Goal: Task Accomplishment & Management: Use online tool/utility

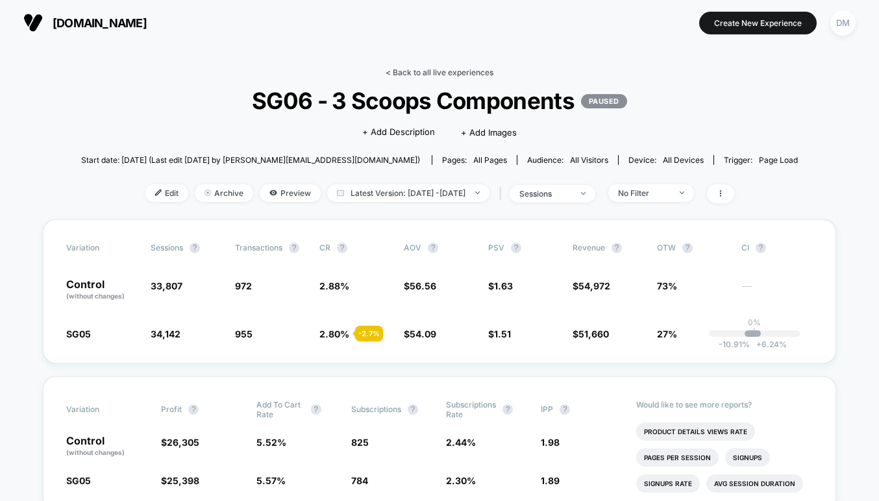
click at [412, 73] on link "< Back to all live experiences" at bounding box center [440, 73] width 108 height 10
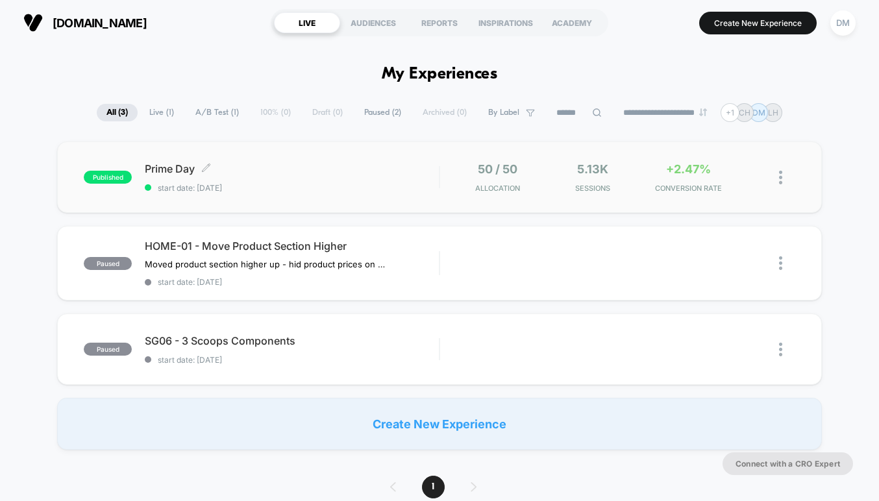
click at [373, 186] on span "start date: [DATE]" at bounding box center [292, 188] width 294 height 10
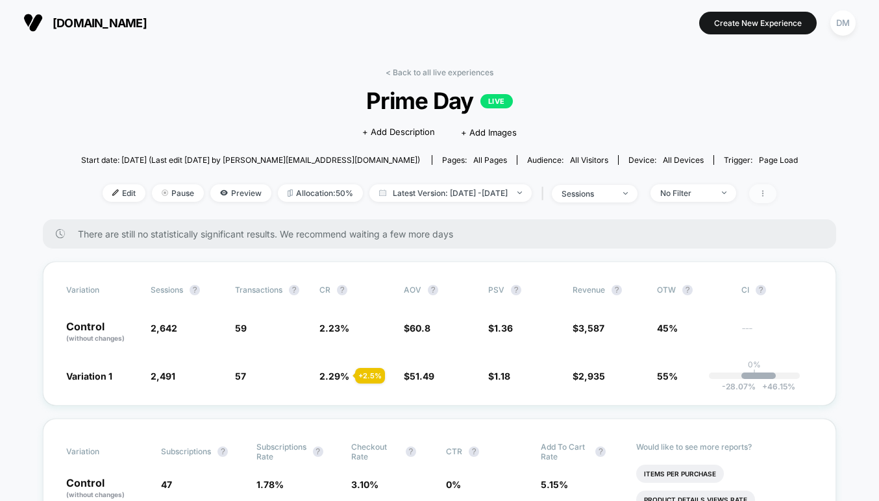
click at [767, 194] on icon at bounding box center [763, 194] width 8 height 8
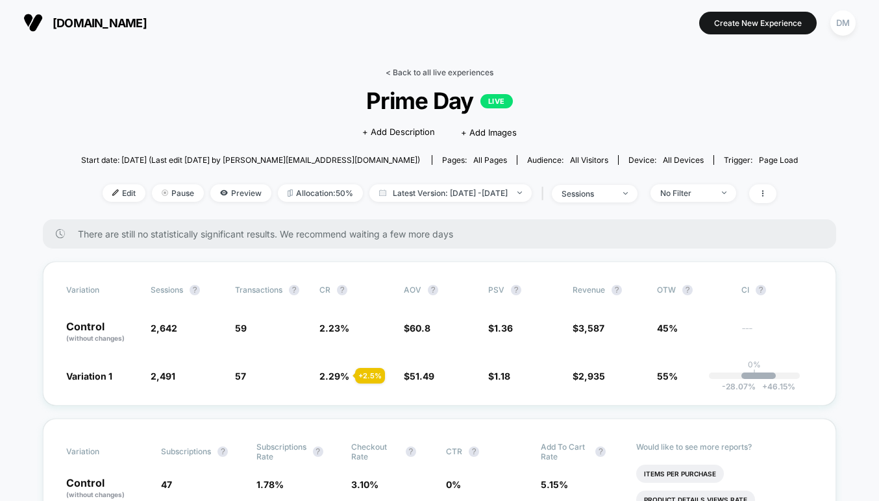
click at [405, 74] on link "< Back to all live experiences" at bounding box center [440, 73] width 108 height 10
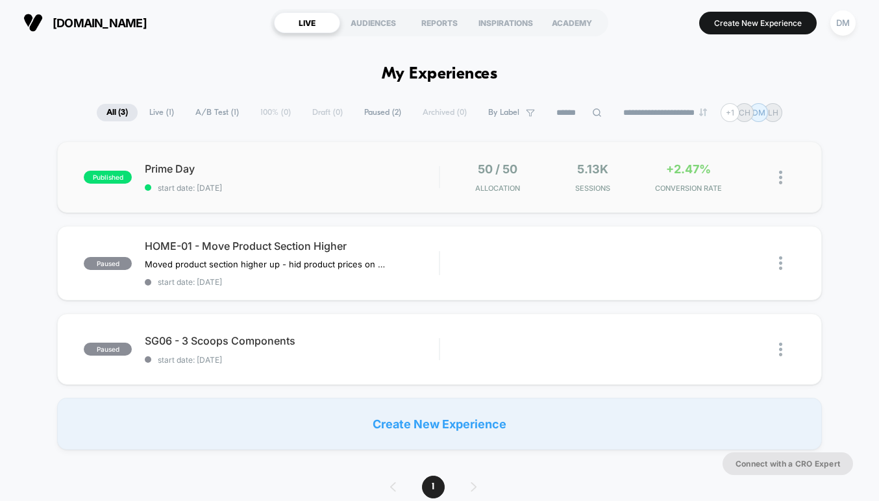
click at [781, 179] on img at bounding box center [780, 178] width 3 height 14
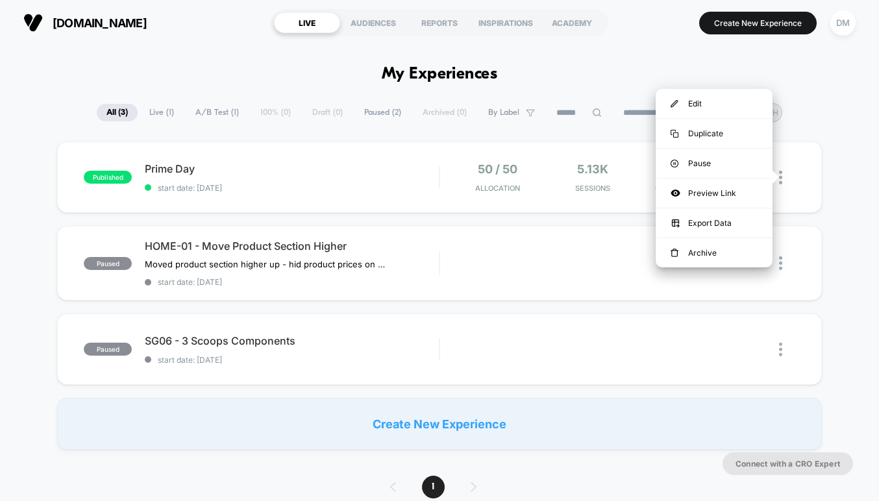
click at [853, 176] on div "published Prime Day start date: [DATE] 50 / 50 Allocation 5.13k Sessions +2.47%…" at bounding box center [439, 296] width 879 height 308
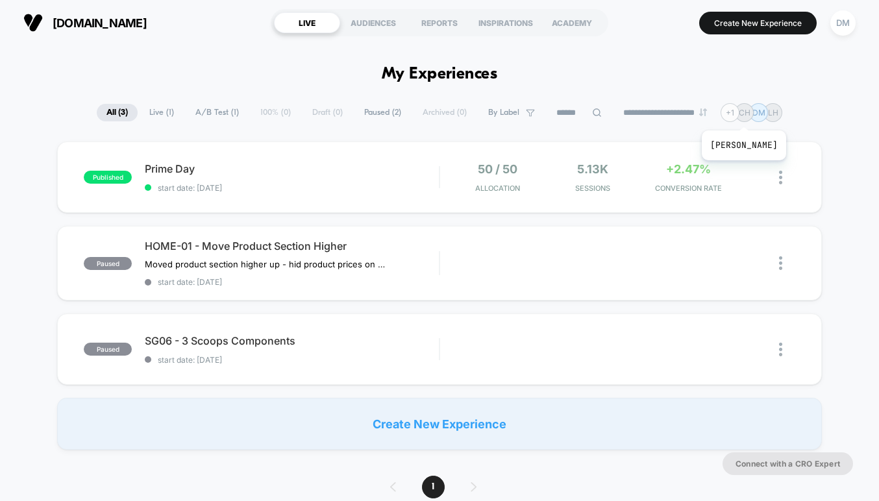
click at [736, 114] on div "+ 1" at bounding box center [730, 112] width 19 height 19
click at [825, 108] on div "**********" at bounding box center [439, 112] width 879 height 19
click at [340, 169] on span "Prime Day Click to edit experience details" at bounding box center [292, 168] width 294 height 13
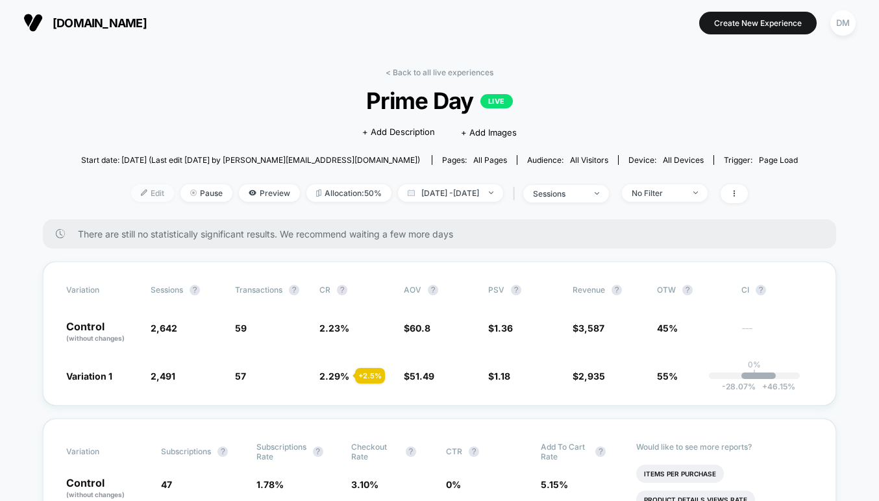
click at [132, 192] on span "Edit" at bounding box center [152, 193] width 43 height 18
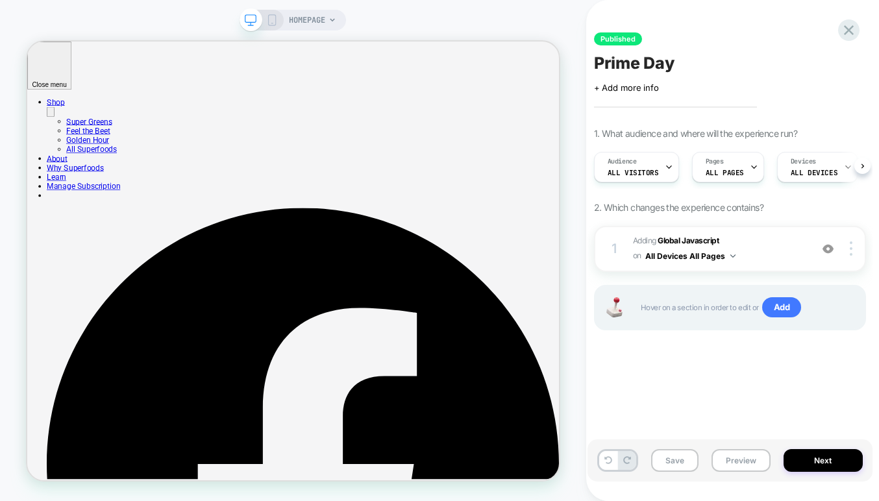
scroll to position [0, 1]
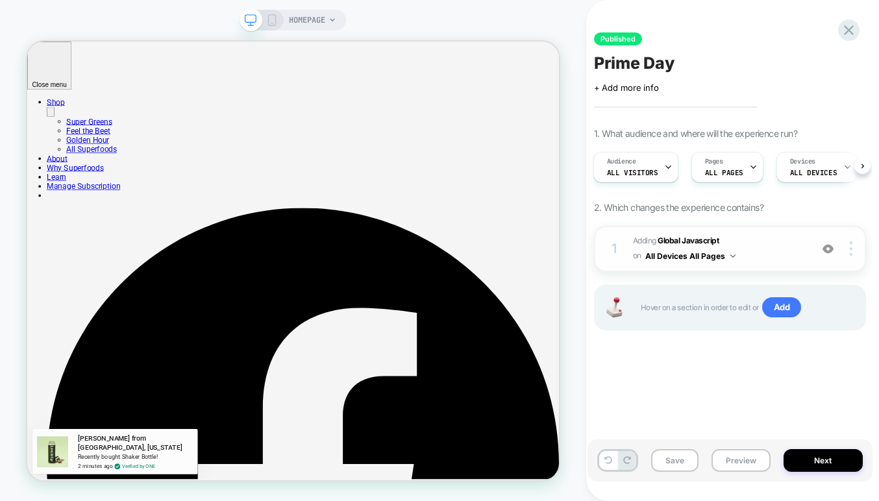
click at [787, 255] on span "Adding Global Javascript on All Devices All Pages" at bounding box center [718, 249] width 171 height 31
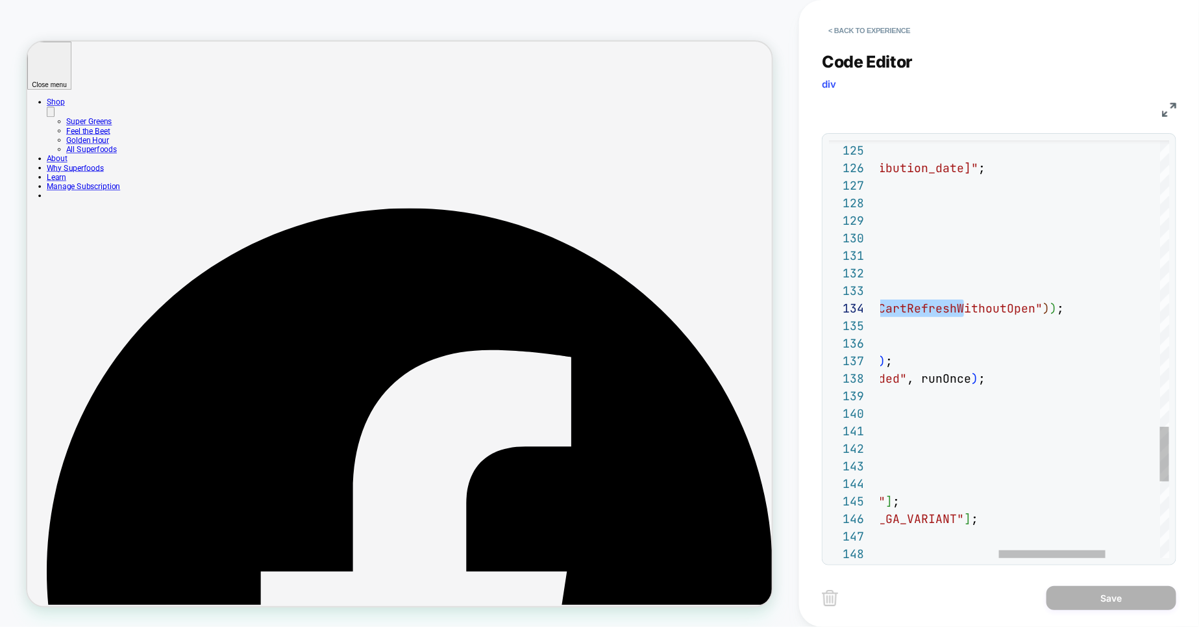
scroll to position [34, 504]
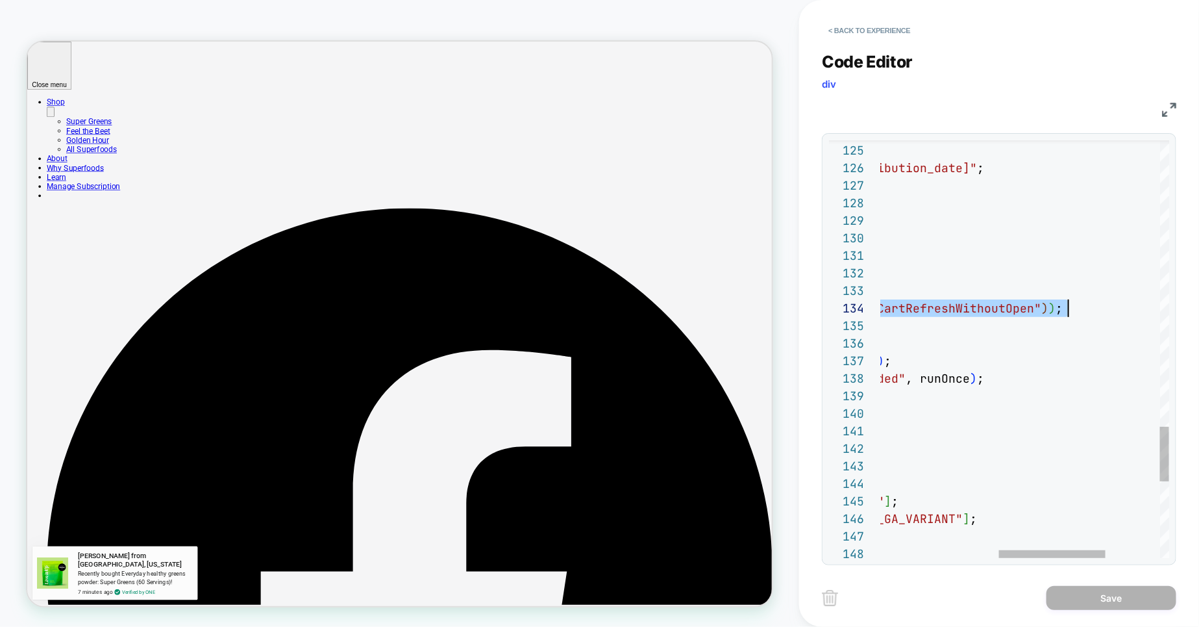
drag, startPoint x: 896, startPoint y: 288, endPoint x: 1094, endPoint y: 310, distance: 199.9
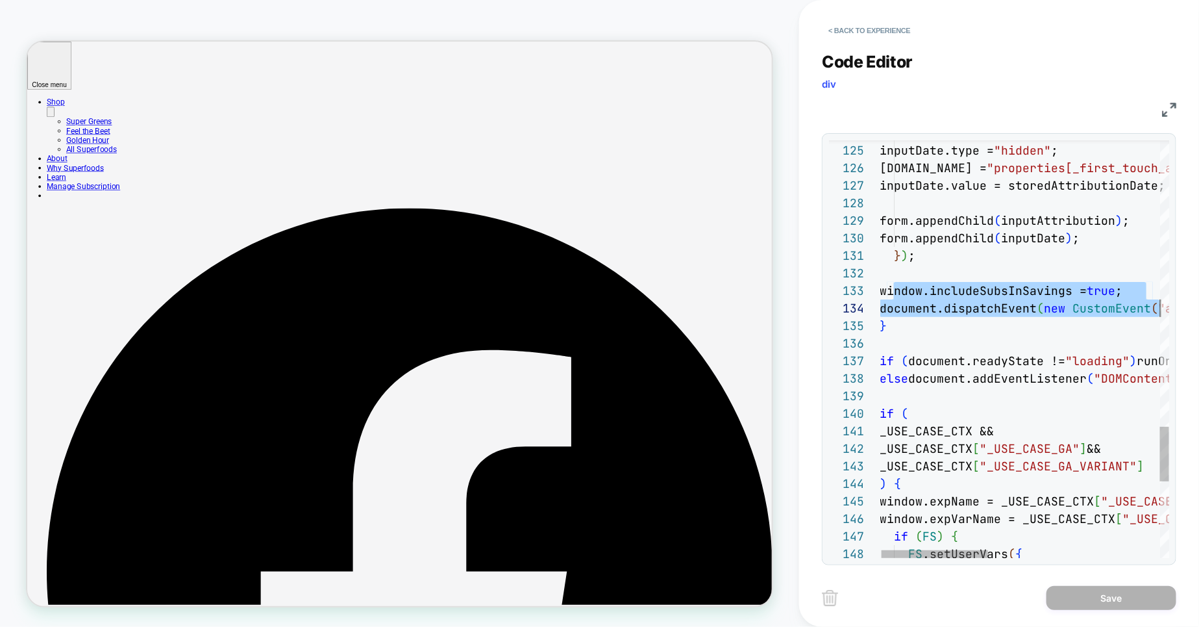
scroll to position [34, 504]
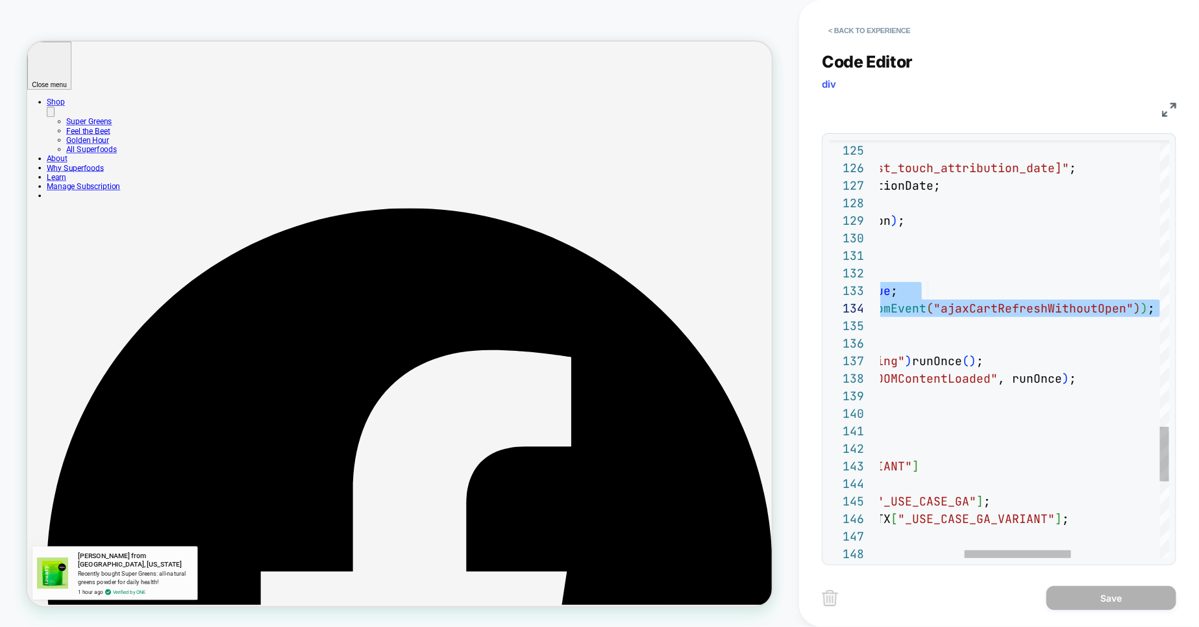
drag, startPoint x: 894, startPoint y: 291, endPoint x: 1162, endPoint y: 308, distance: 269.4
type textarea "**********"
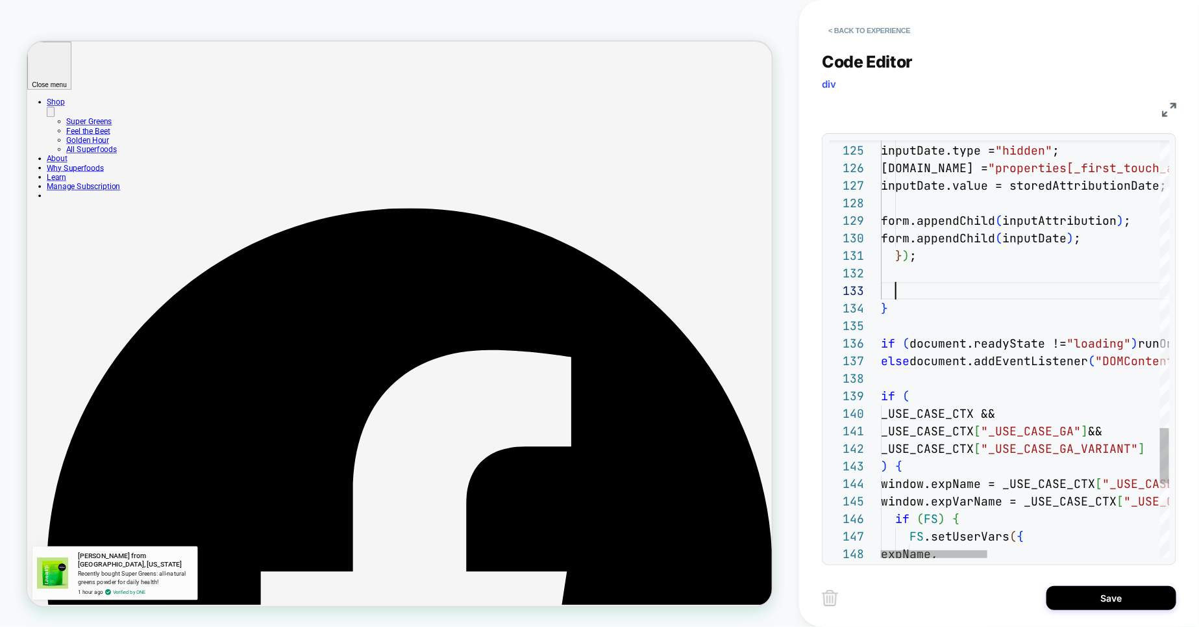
scroll to position [34, 14]
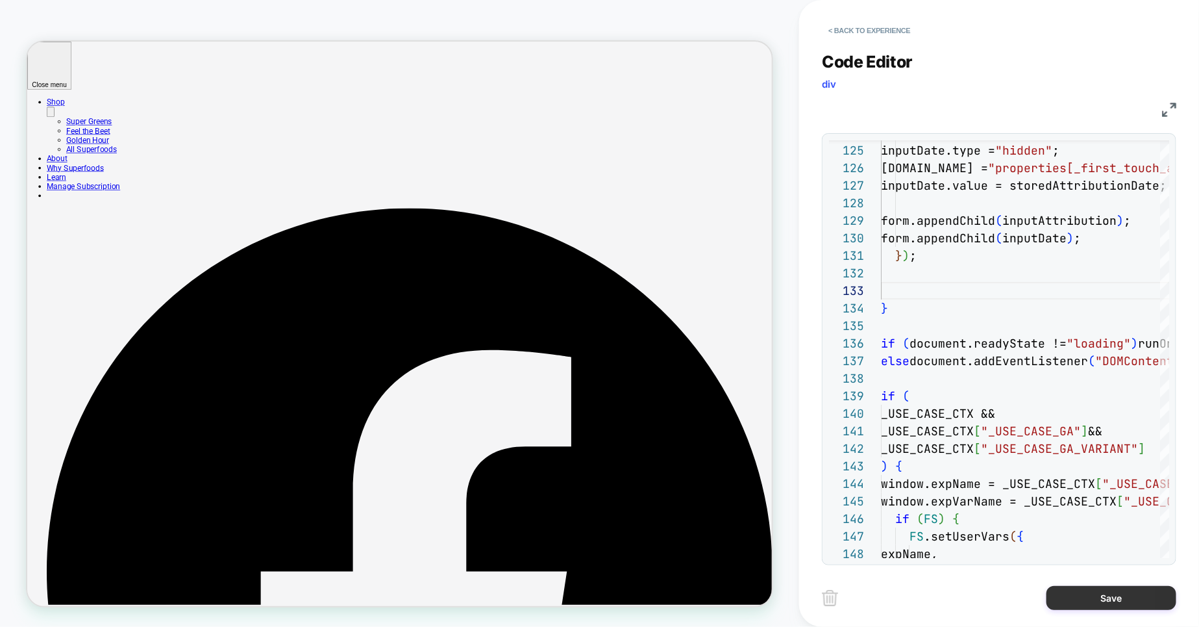
click at [879, 501] on button "Save" at bounding box center [1112, 598] width 130 height 24
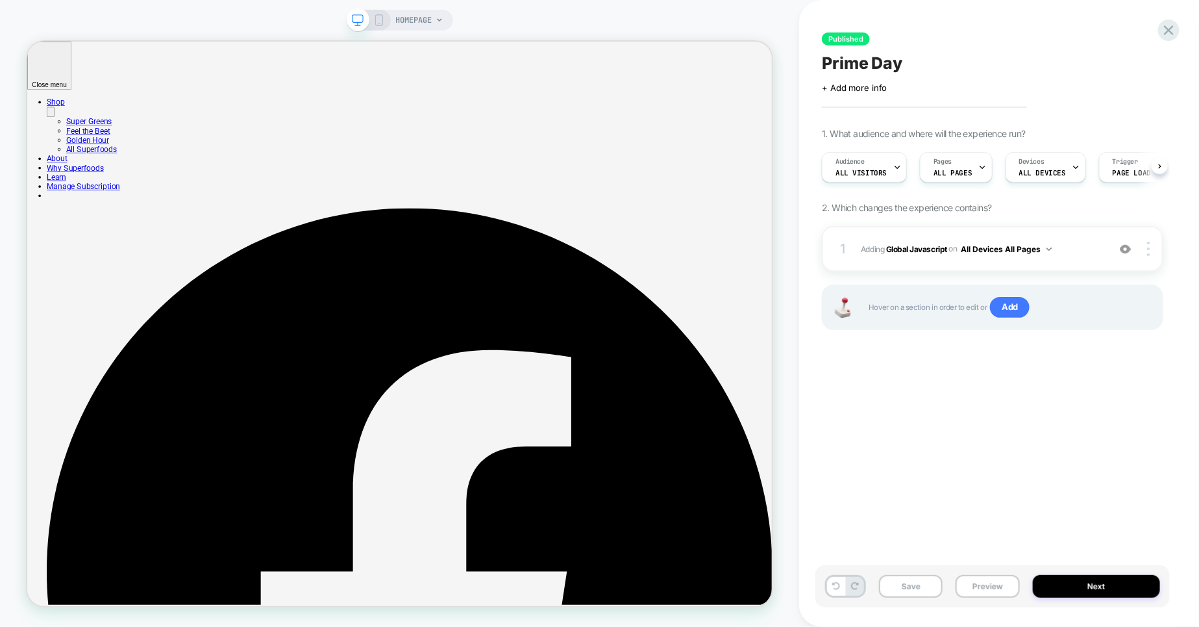
scroll to position [0, 1]
click at [879, 501] on button "Next" at bounding box center [1096, 586] width 127 height 23
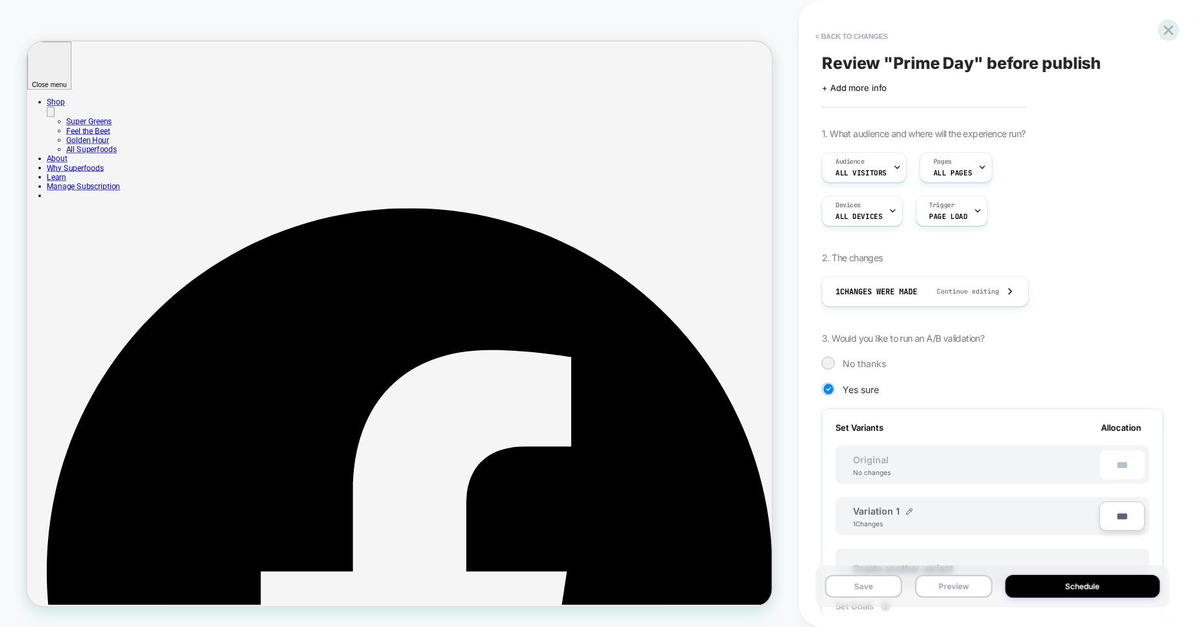
scroll to position [0, 1]
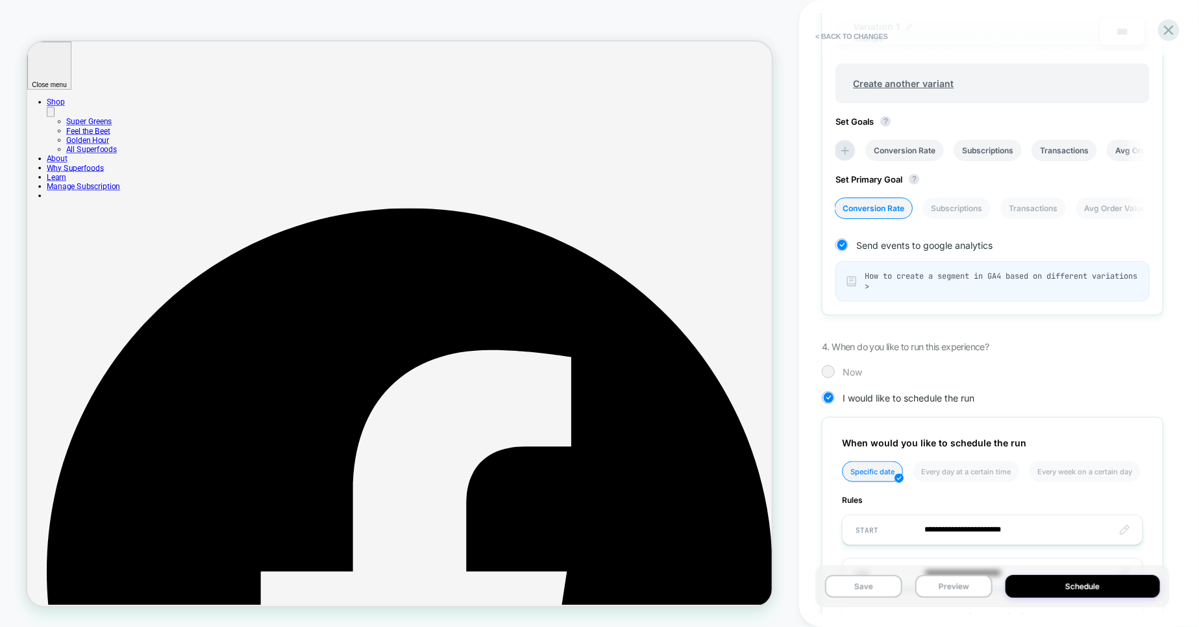
click at [839, 370] on div "Now" at bounding box center [993, 371] width 342 height 13
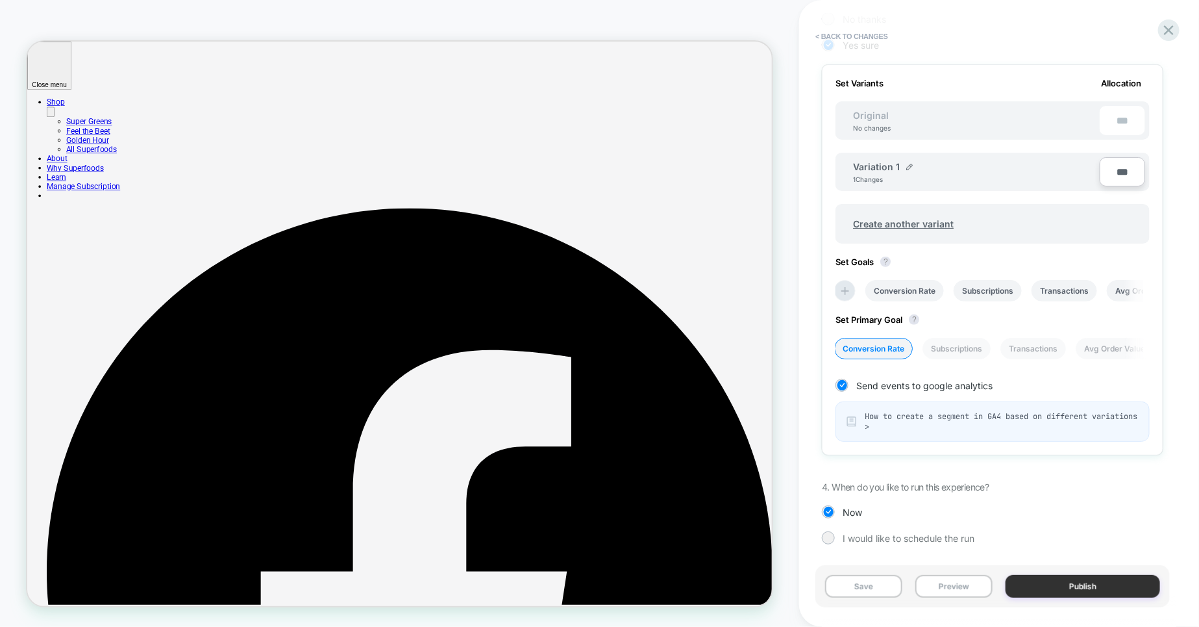
click at [879, 501] on button "Publish" at bounding box center [1083, 586] width 155 height 23
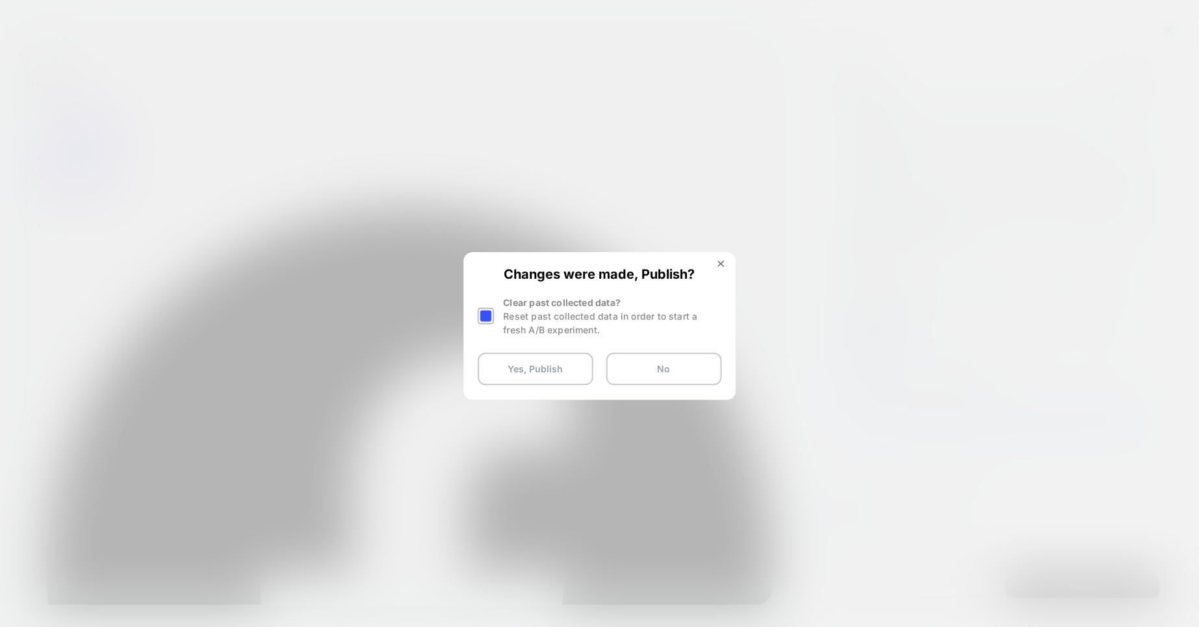
click at [482, 314] on div at bounding box center [486, 316] width 16 height 16
click at [541, 367] on button "Yes, Publish" at bounding box center [536, 369] width 116 height 32
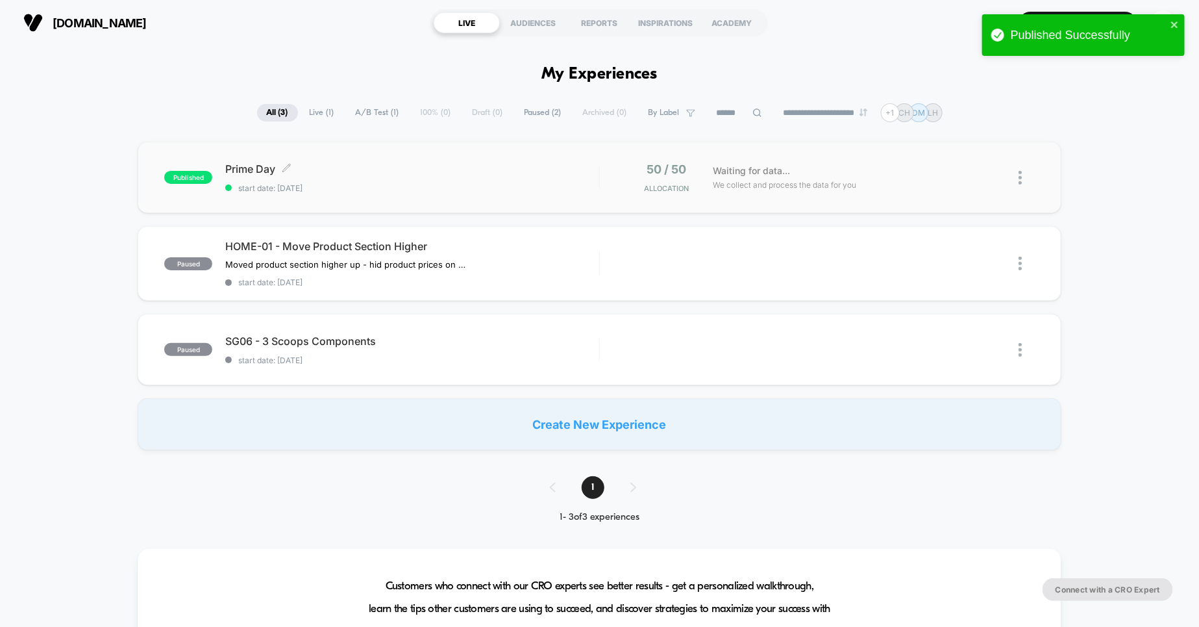
click at [458, 185] on span "start date: [DATE]" at bounding box center [411, 188] width 373 height 10
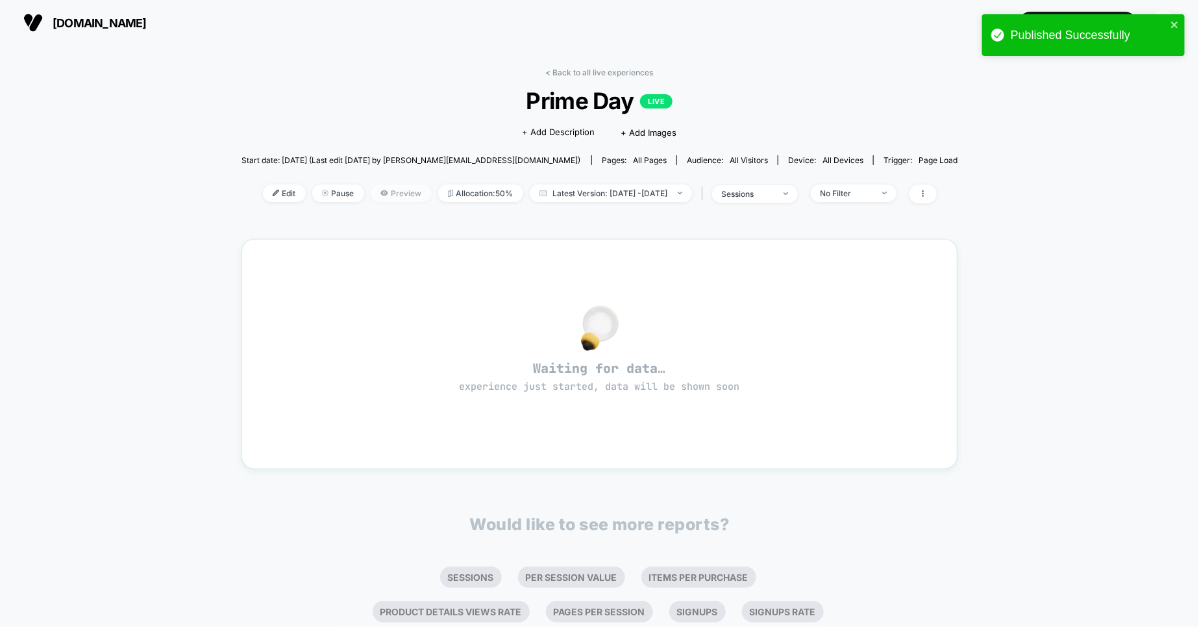
click at [379, 194] on span "Preview" at bounding box center [401, 193] width 61 height 18
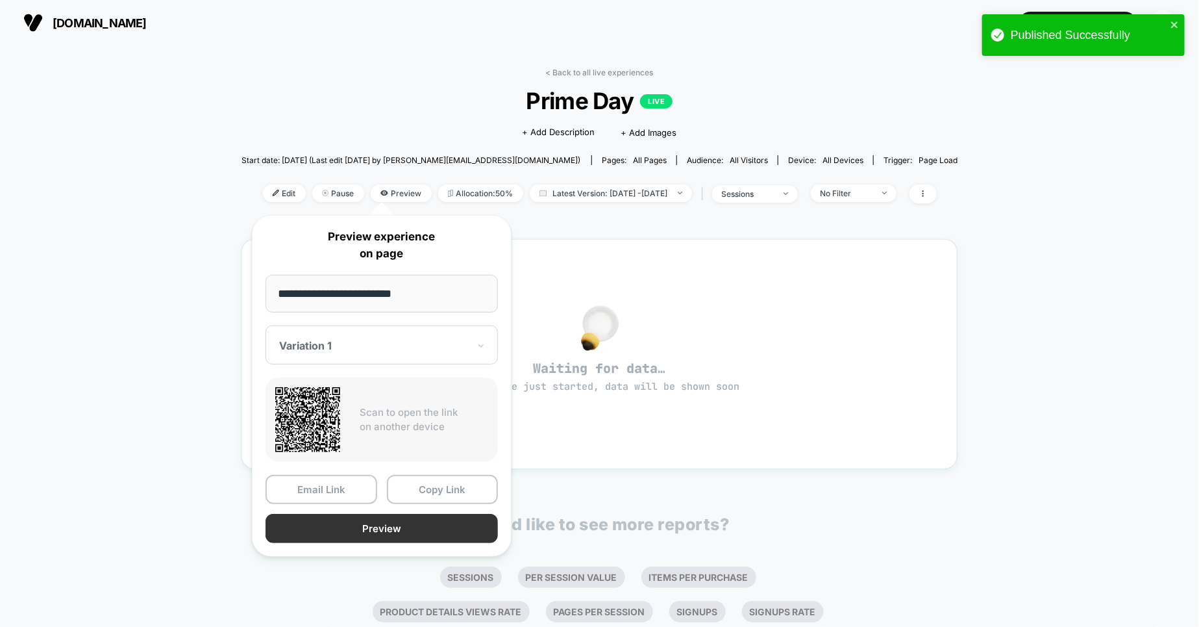
click at [371, 501] on button "Preview" at bounding box center [382, 528] width 232 height 29
